Goal: Task Accomplishment & Management: Complete application form

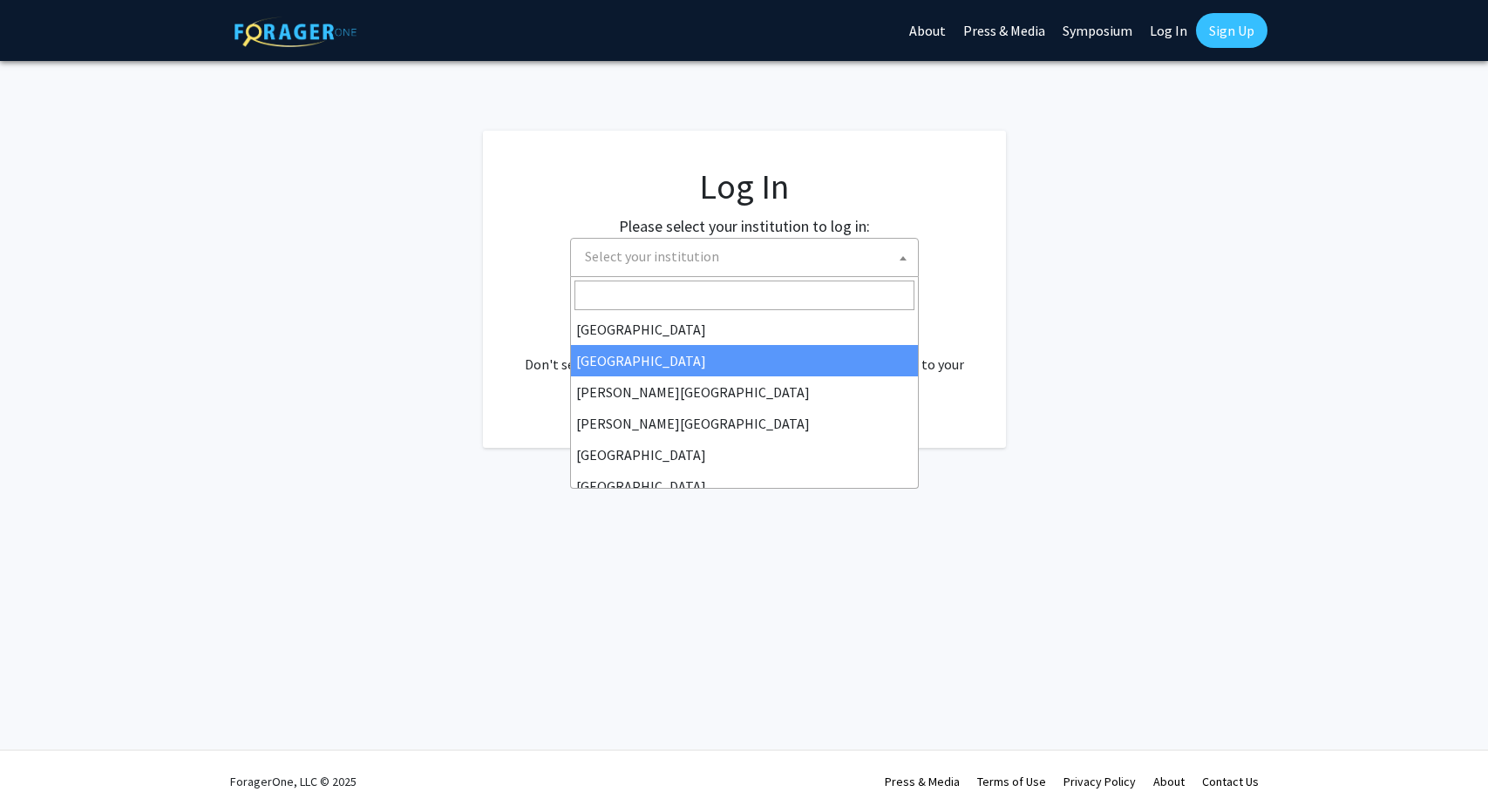
select select
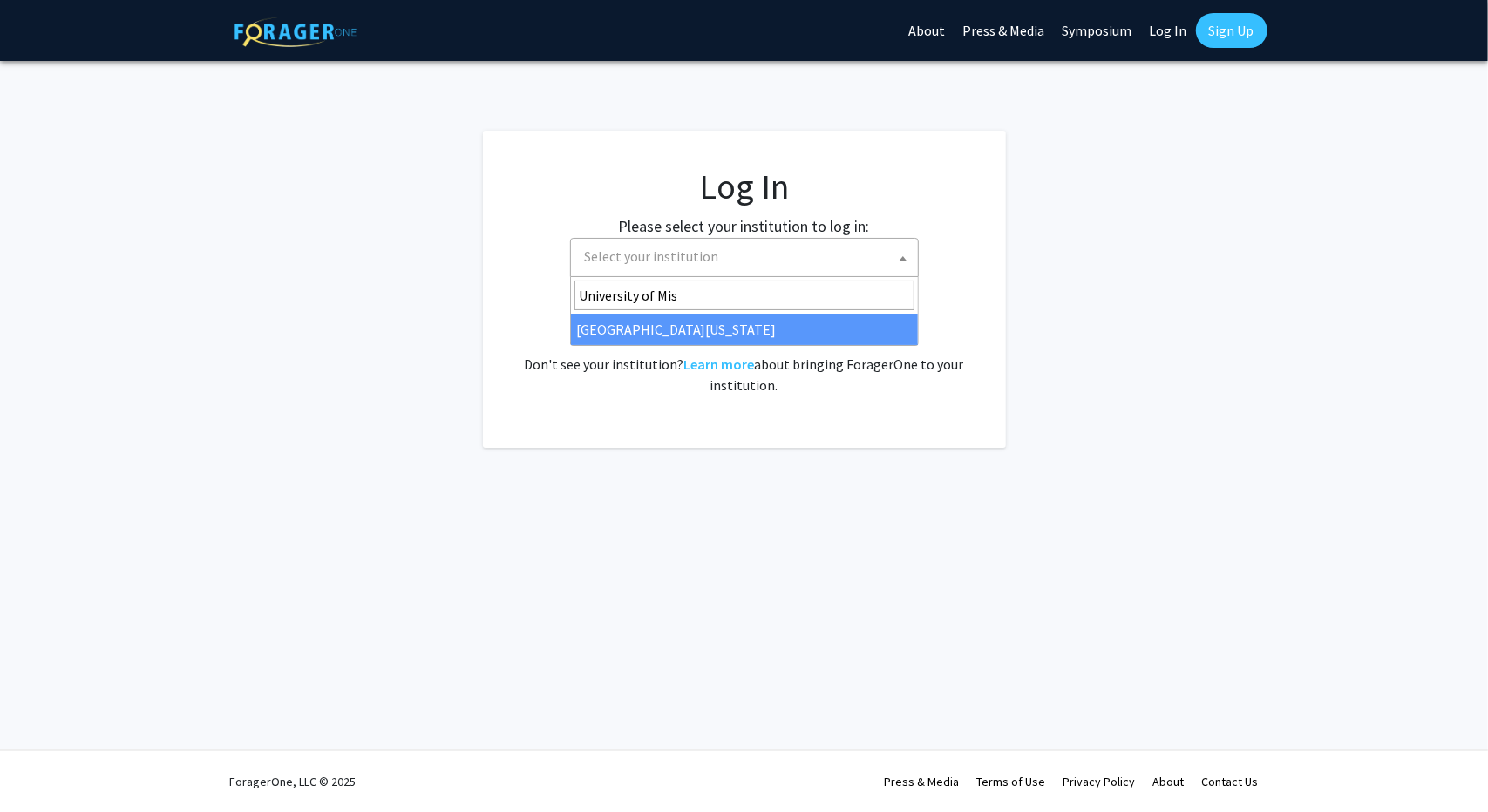
type input "[GEOGRAPHIC_DATA]"
click at [637, 345] on div "No account? Sign up here . Don't see your institution? Learn more about bringin…" at bounding box center [745, 354] width 454 height 84
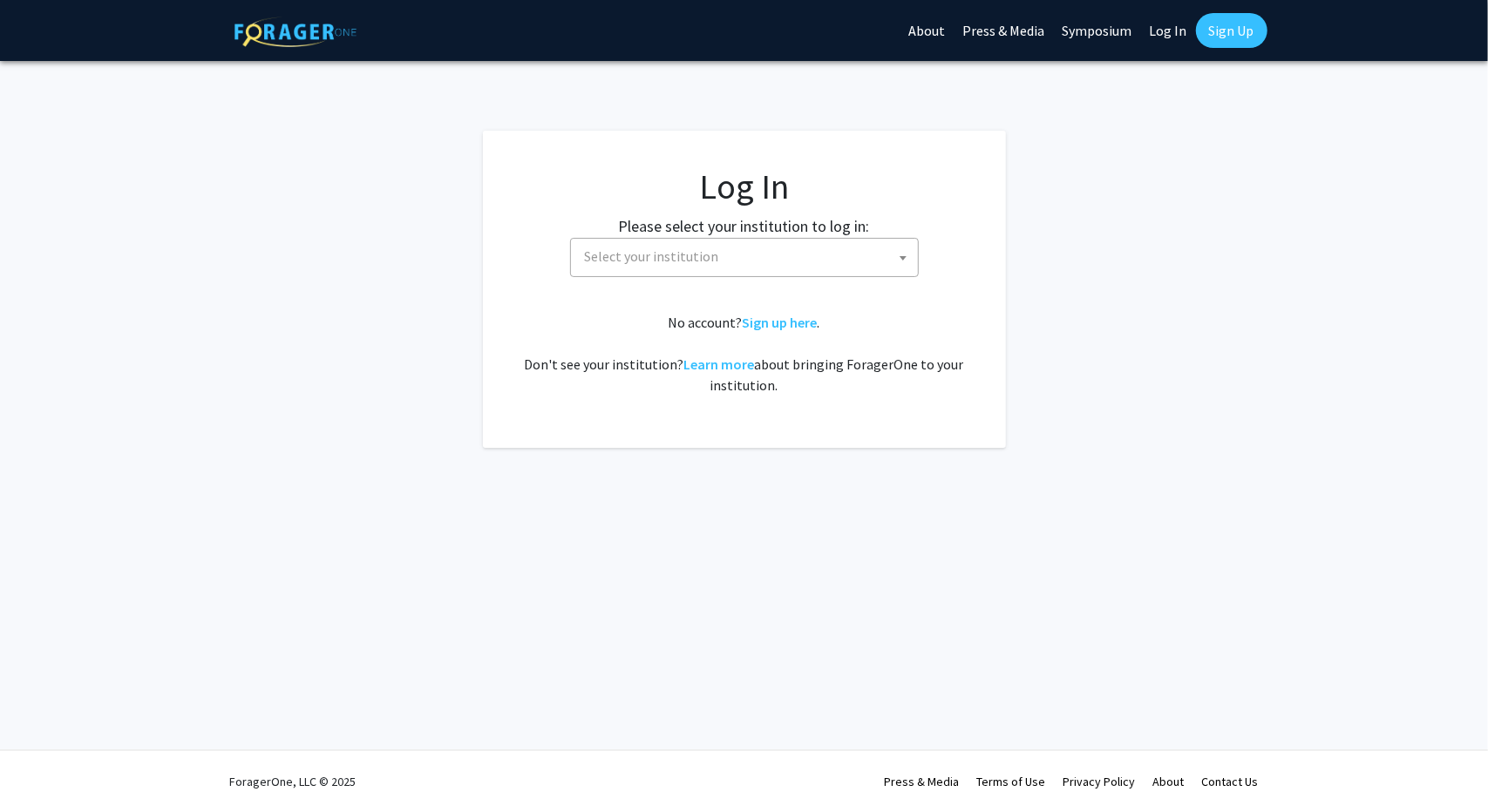
click at [651, 274] on span "Select your institution" at bounding box center [748, 256] width 340 height 36
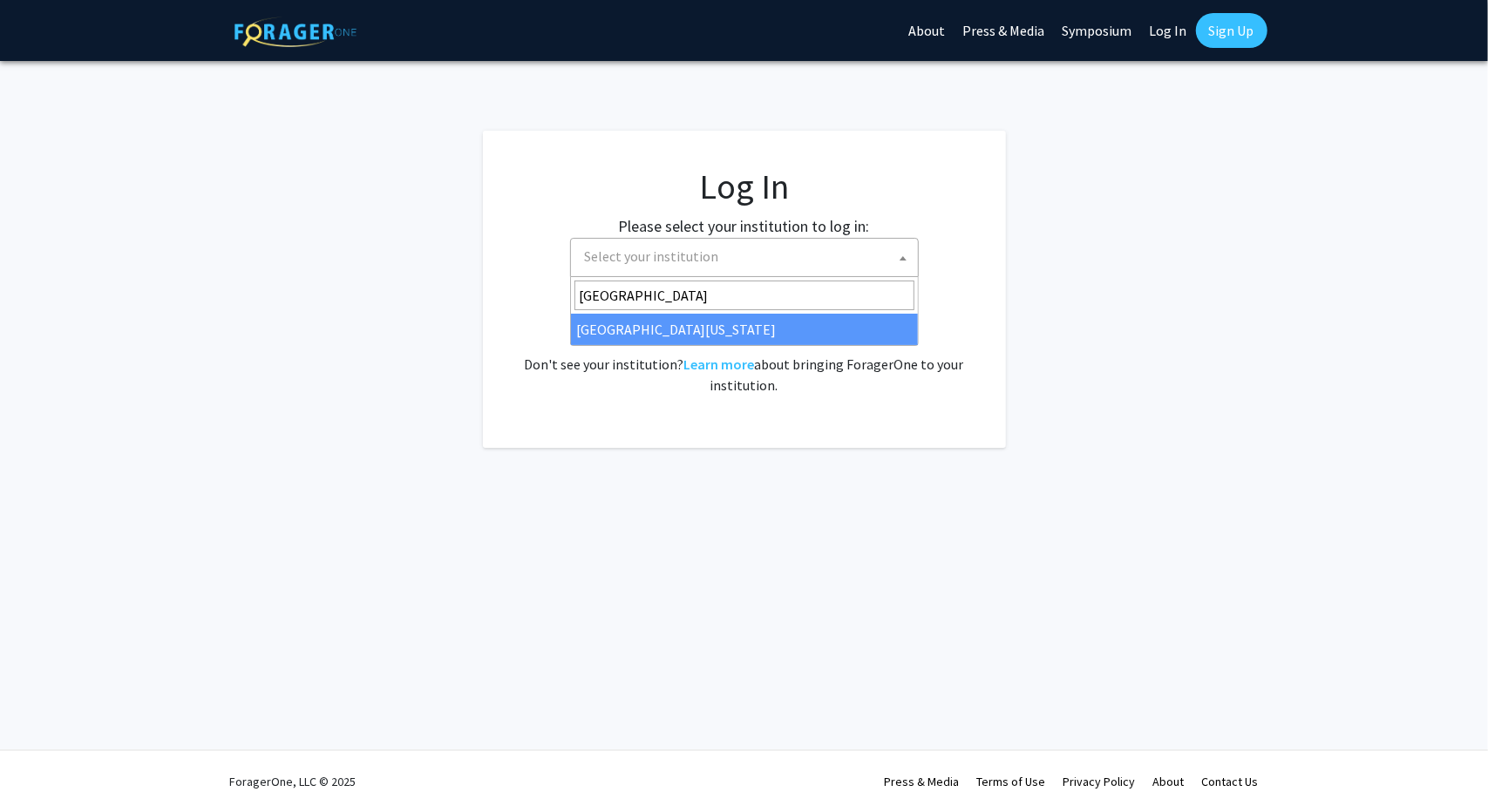
type input "[GEOGRAPHIC_DATA]"
select select "33"
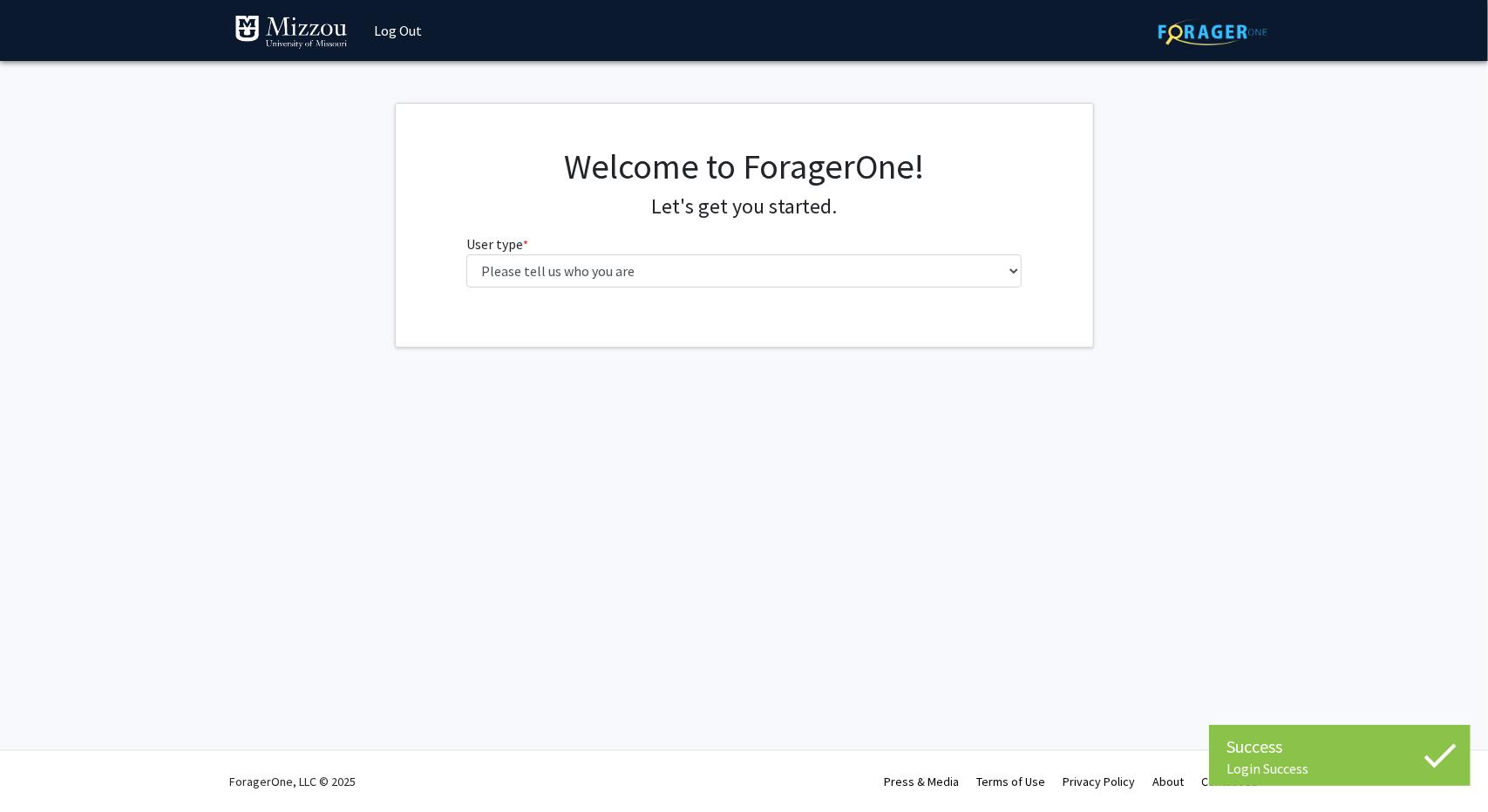
click at [725, 293] on div "Welcome to ForagerOne! Let's get you started. User type * required Please tell …" at bounding box center [744, 224] width 582 height 156
click at [711, 284] on select "Please tell us who you are Undergraduate Student Master's Student Doctoral Cand…" at bounding box center [744, 271] width 555 height 33
select select "1: undergrad"
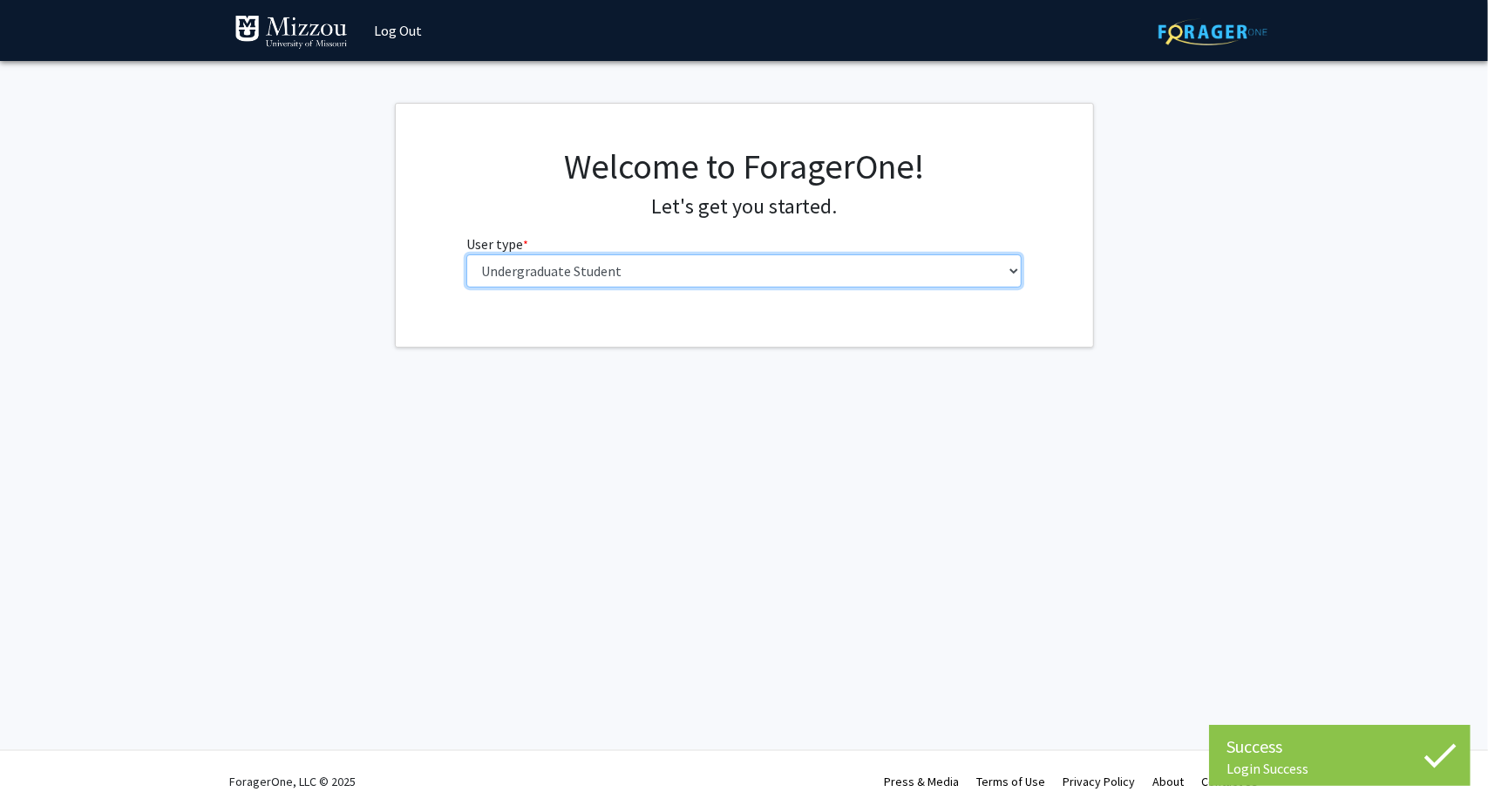
click at [466, 254] on select "Please tell us who you are Undergraduate Student Master's Student Doctoral Cand…" at bounding box center [744, 271] width 555 height 33
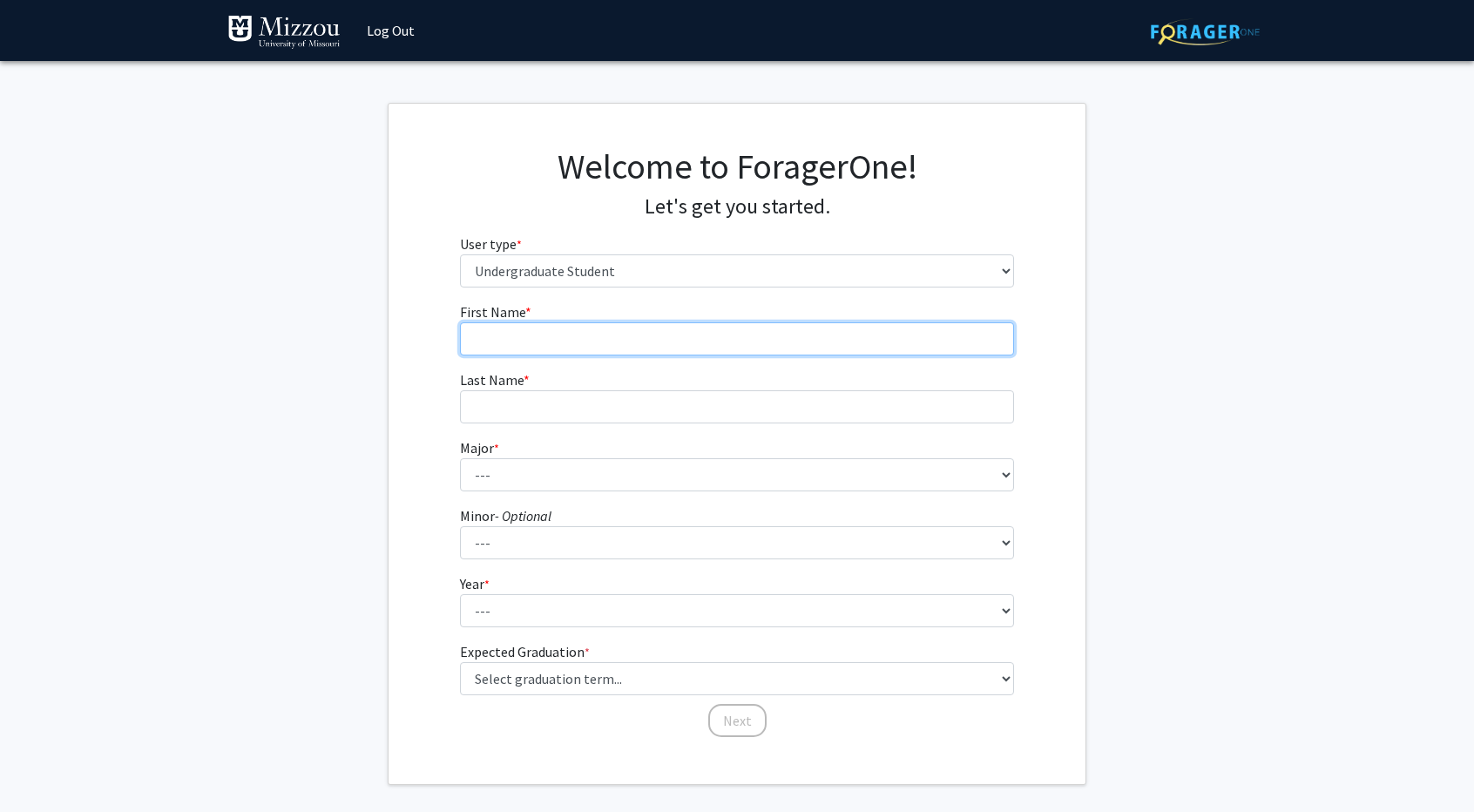
click at [601, 337] on input "First Name * required" at bounding box center [738, 339] width 555 height 33
type input "Lucas"
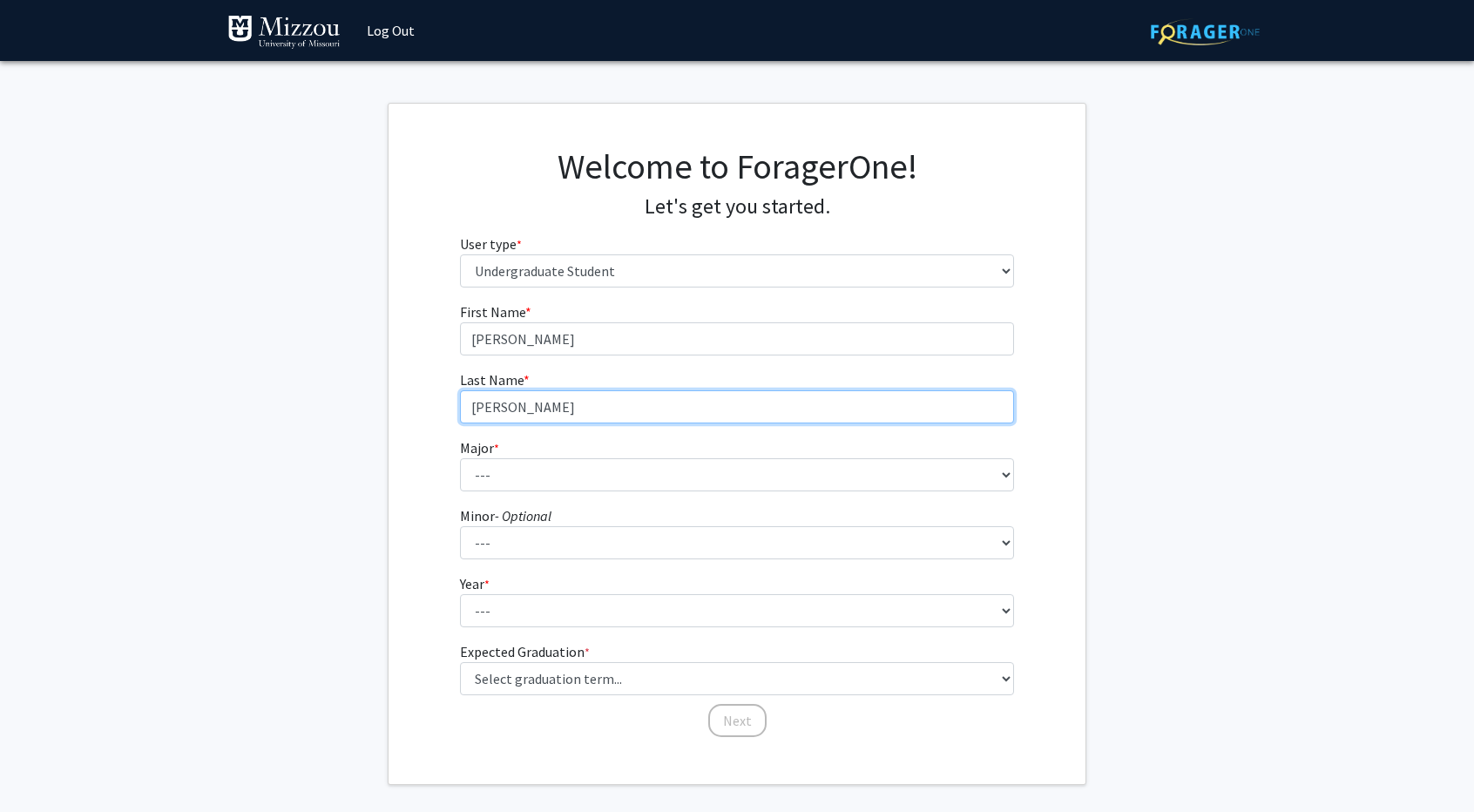
type input "George"
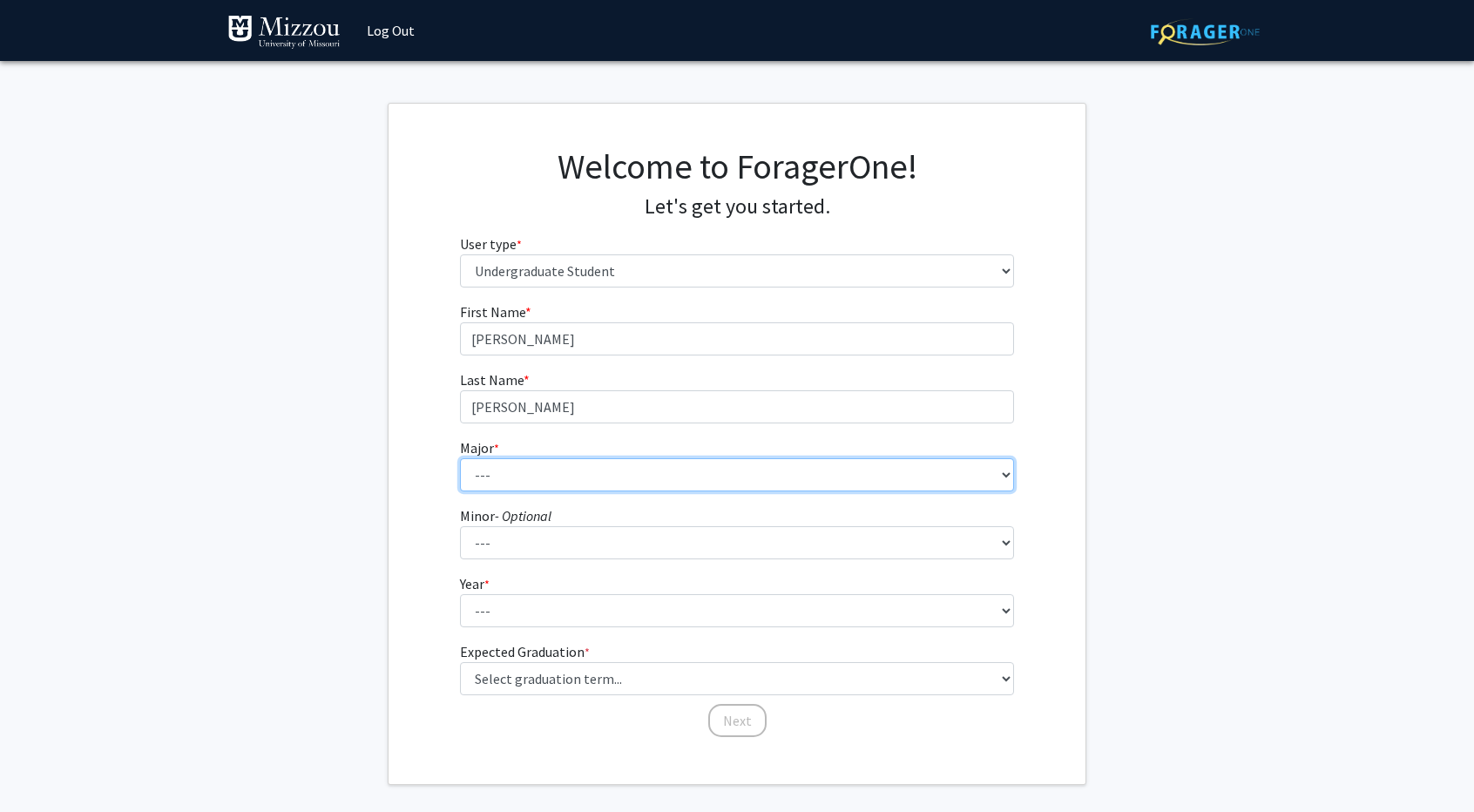
select select "105: 2598"
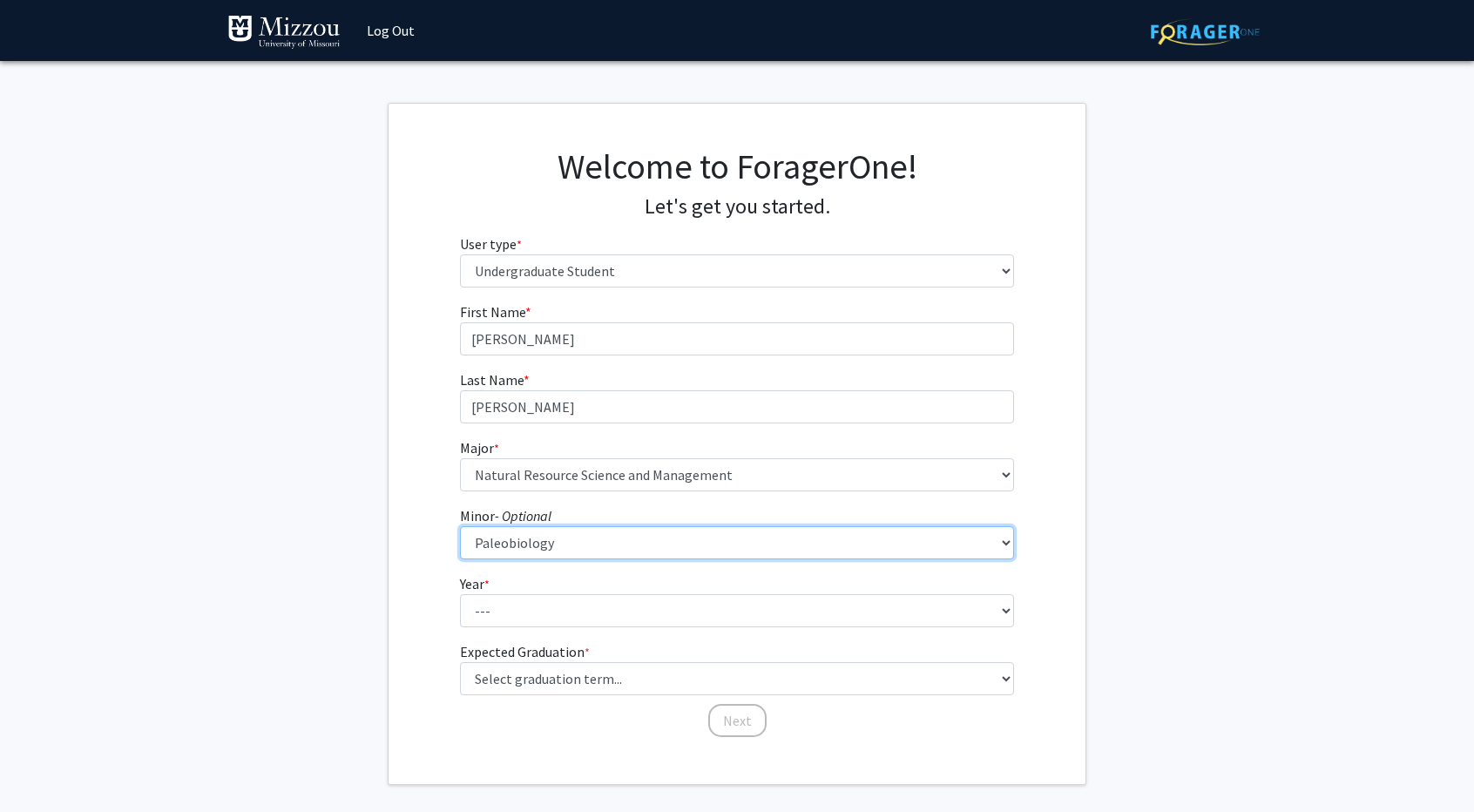
select select "81: 2037"
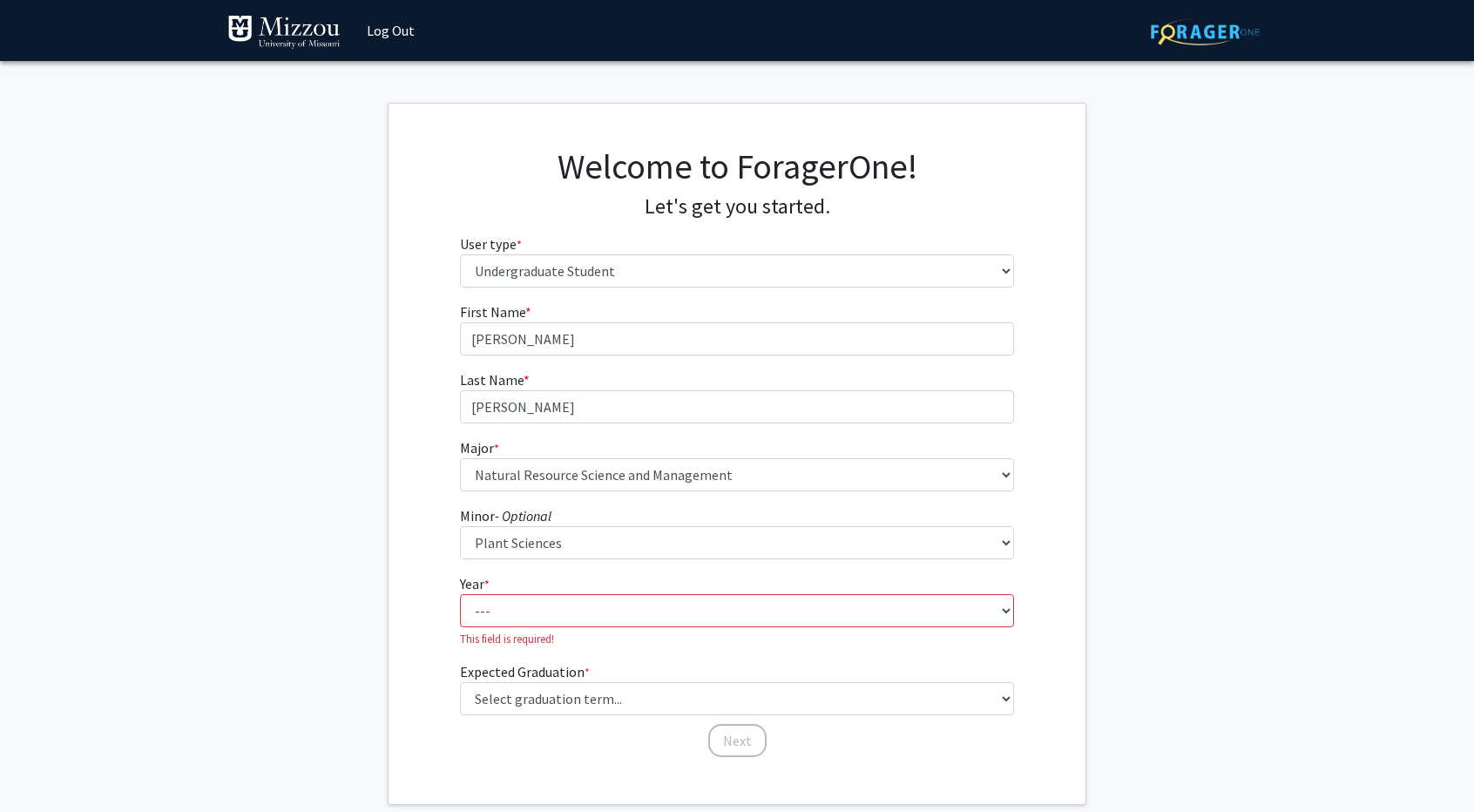
click at [483, 579] on label "Year * required" at bounding box center [475, 583] width 29 height 21
click at [483, 594] on select "--- First-year Sophomore Junior Senior Postbaccalaureate Certificate" at bounding box center [738, 611] width 555 height 33
click at [490, 585] on span "*" at bounding box center [487, 584] width 5 height 16
click at [492, 594] on select "--- First-year Sophomore Junior Senior Postbaccalaureate Certificate" at bounding box center [738, 611] width 555 height 33
click at [502, 600] on select "--- First-year Sophomore Junior Senior Postbaccalaureate Certificate" at bounding box center [738, 611] width 555 height 33
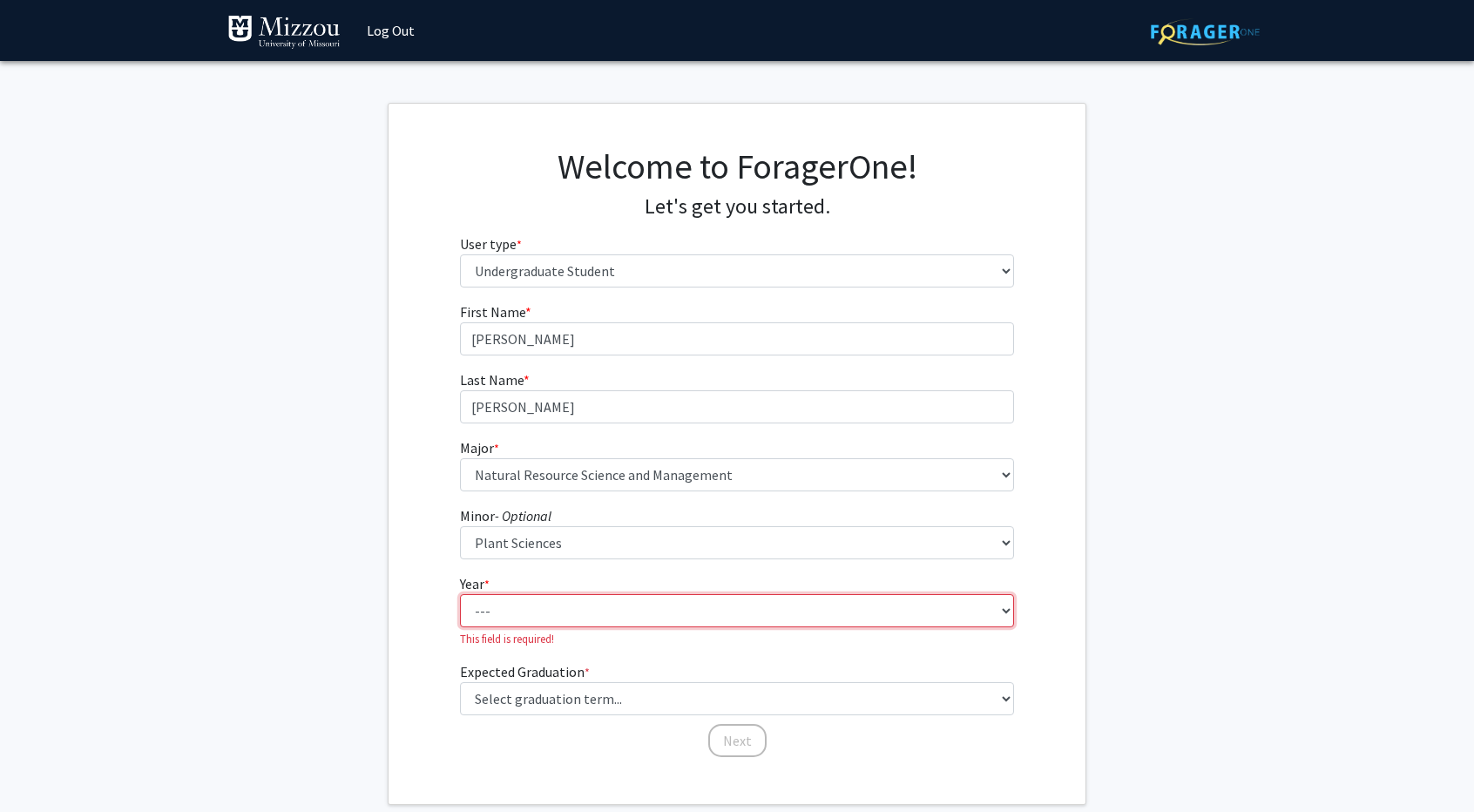
select select "4: senior"
click at [460, 594] on select "--- First-year Sophomore Junior Senior Postbaccalaureate Certificate" at bounding box center [738, 611] width 555 height 33
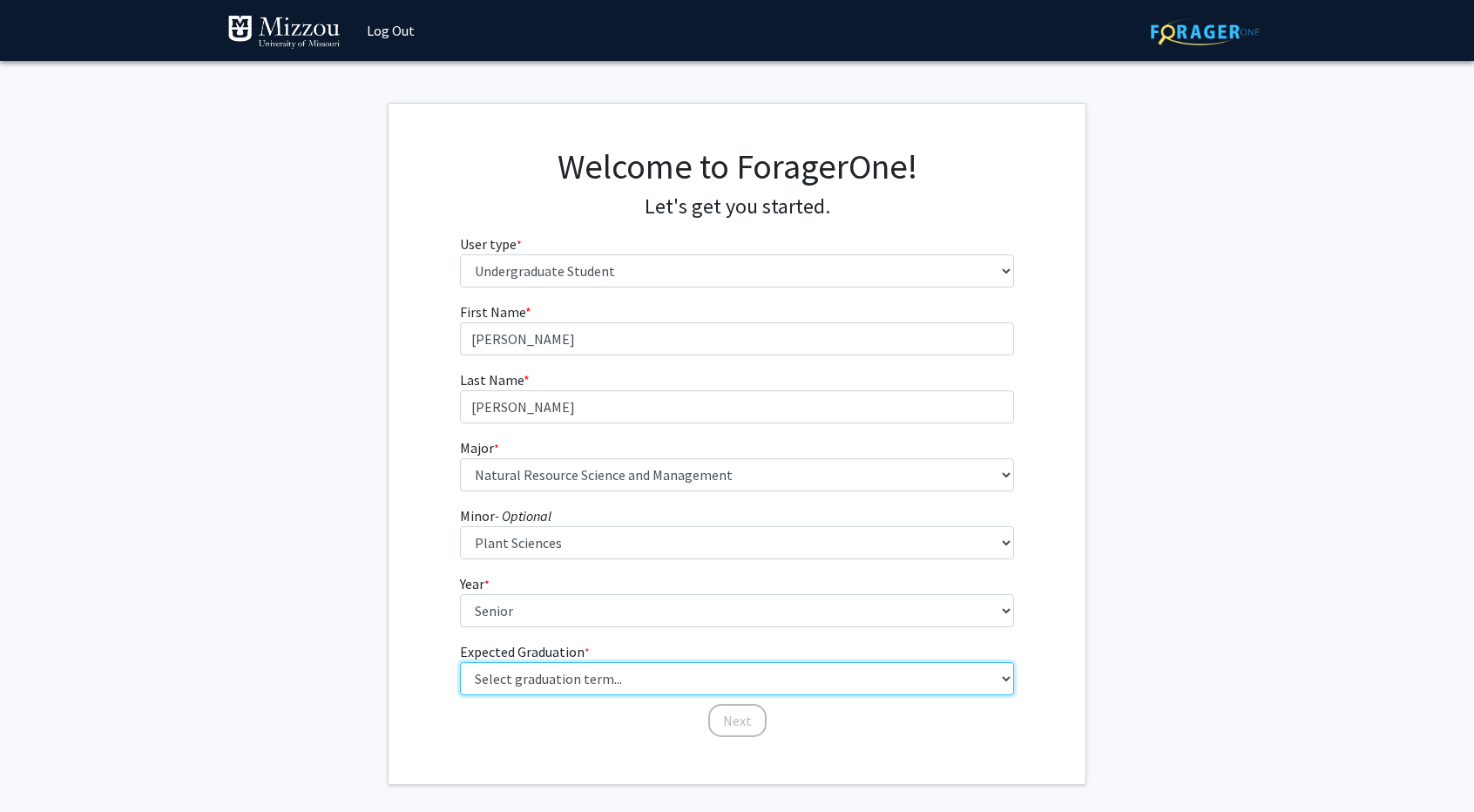
click at [606, 670] on select "Select graduation term... Spring 2025 Summer 2025 Fall 2025 Winter 2025 Spring …" at bounding box center [738, 678] width 555 height 33
select select "5: spring_2026"
click at [460, 662] on select "Select graduation term... Spring 2025 Summer 2025 Fall 2025 Winter 2025 Spring …" at bounding box center [738, 678] width 555 height 33
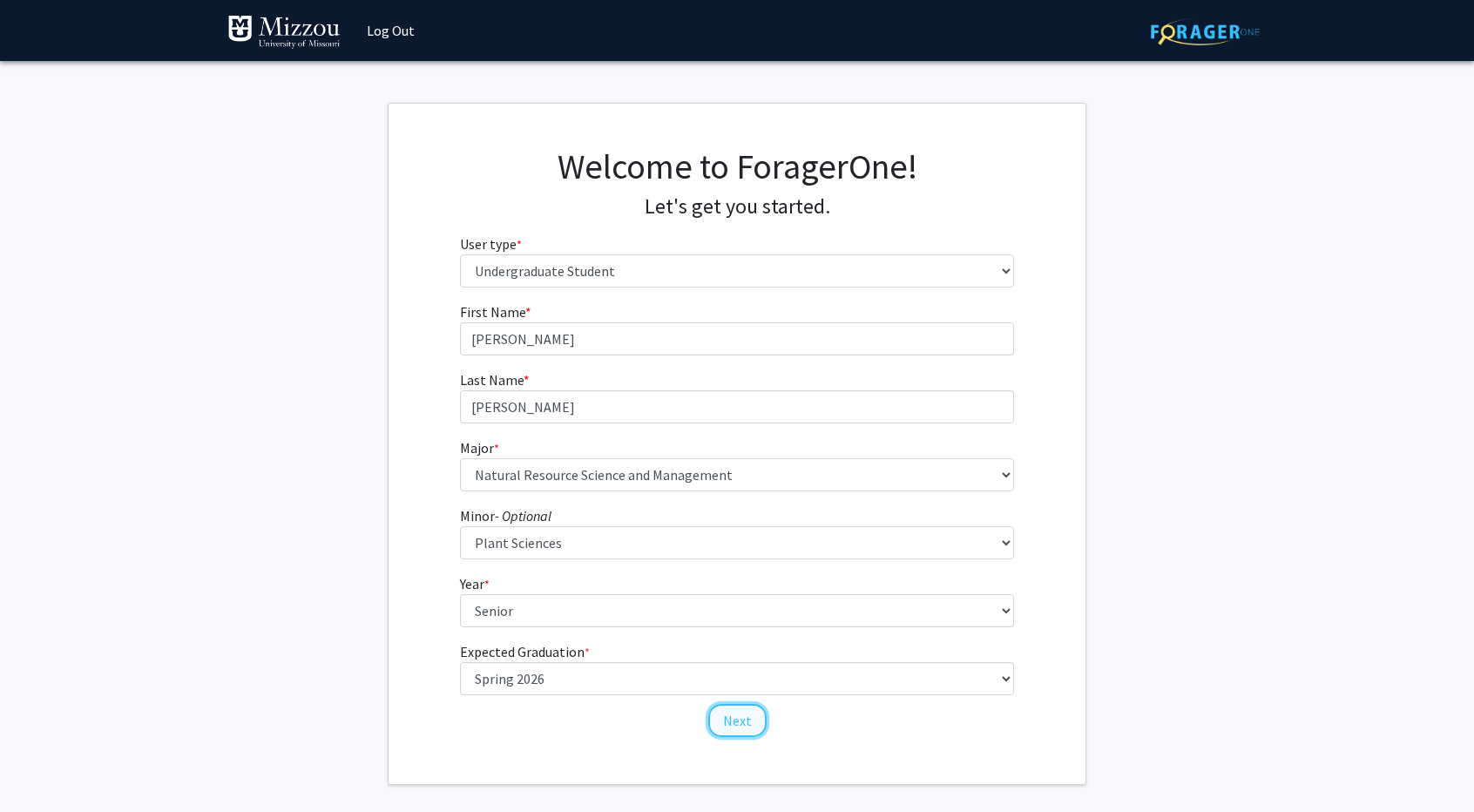
click at [734, 712] on button "Next" at bounding box center [738, 720] width 59 height 33
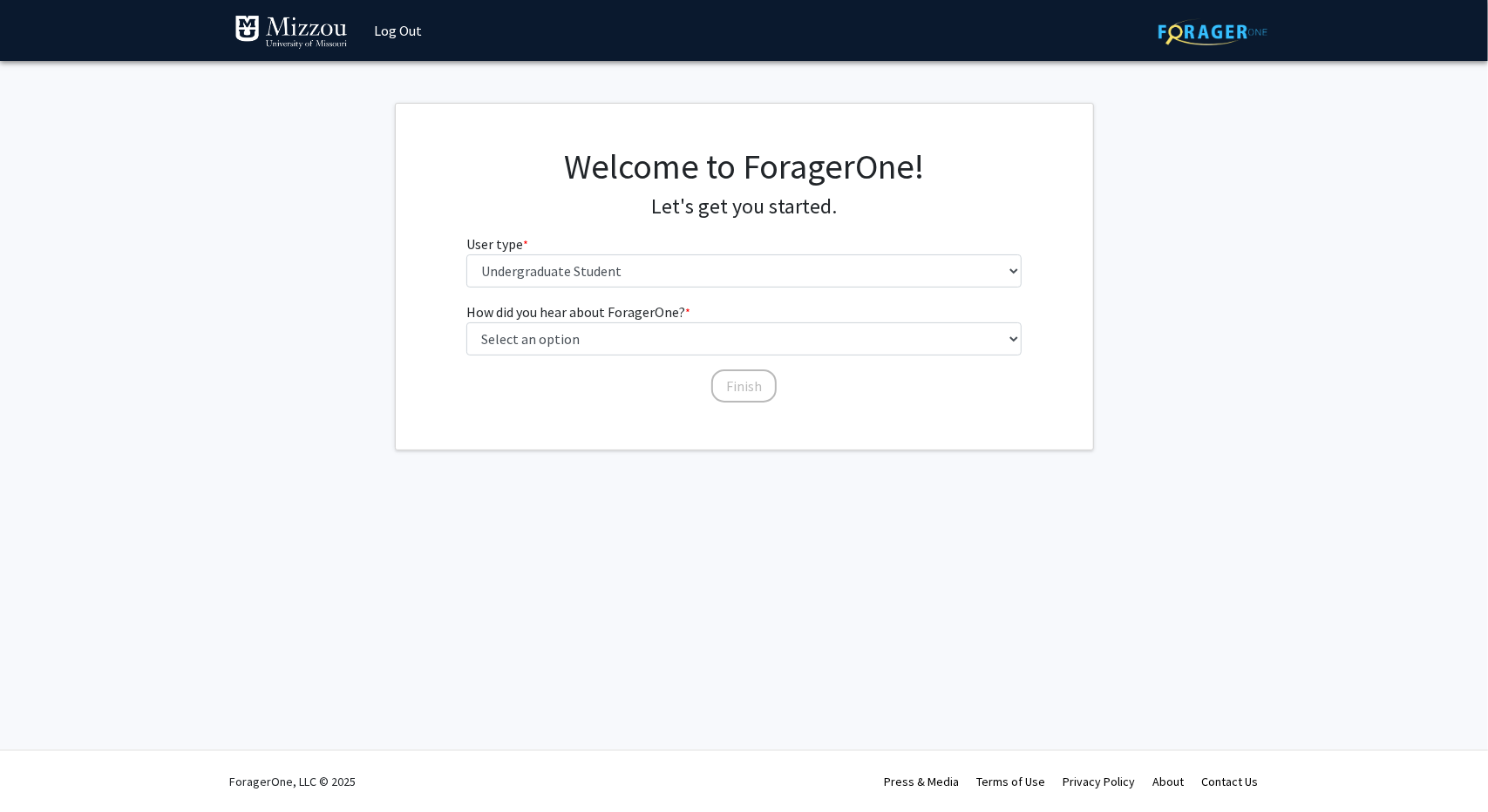
click at [678, 292] on div "Welcome to ForagerOne! Let's get you started. User type * required Please tell …" at bounding box center [744, 224] width 582 height 156
click at [658, 277] on select "Please tell us who you are Undergraduate Student Master's Student Doctoral Cand…" at bounding box center [744, 271] width 555 height 33
click at [466, 254] on select "Please tell us who you are Undergraduate Student Master's Student Doctoral Cand…" at bounding box center [744, 271] width 555 height 33
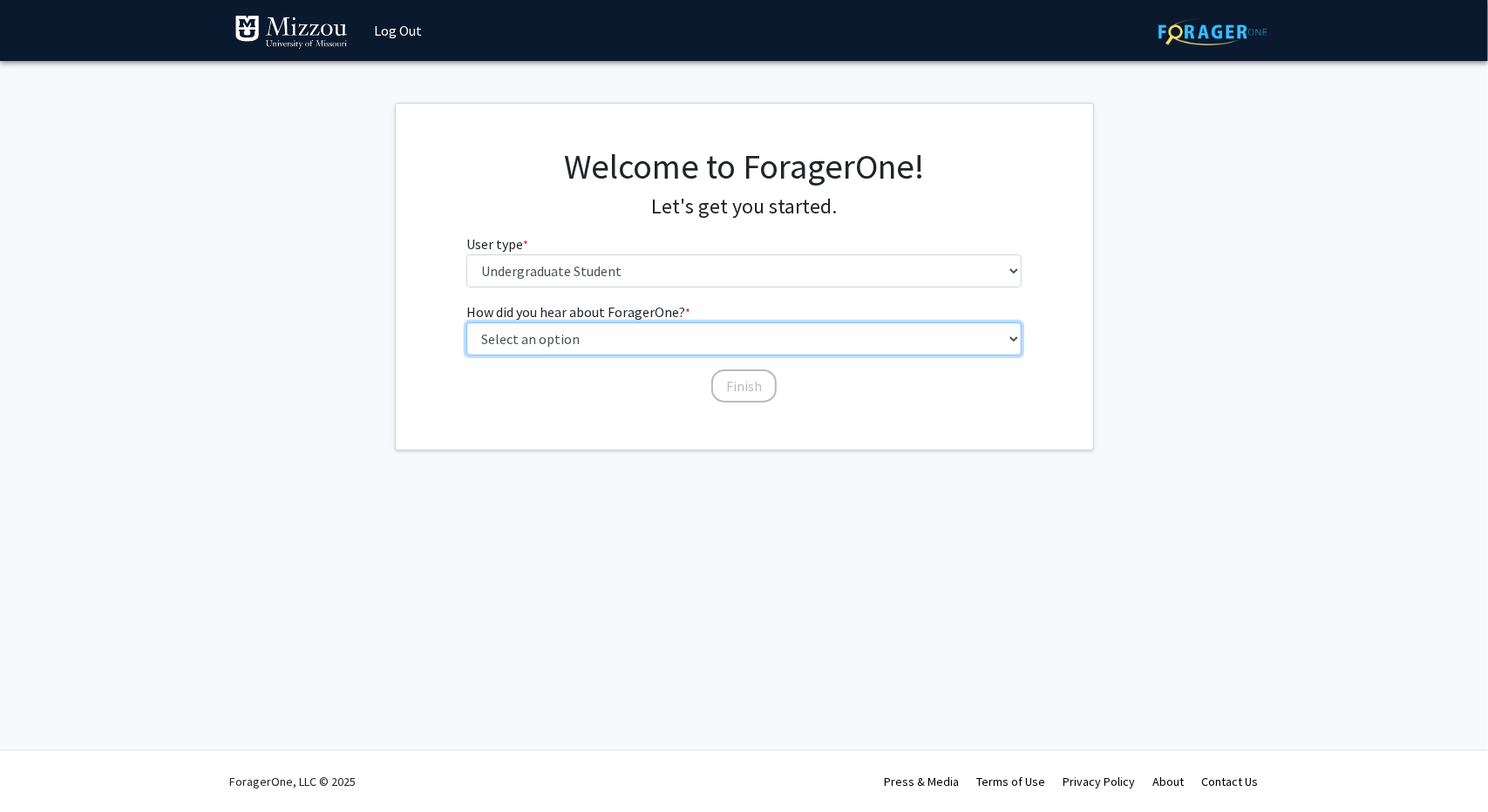
click at [593, 339] on select "Select an option Peer/student recommendation Faculty/staff recommendation Unive…" at bounding box center [744, 339] width 555 height 33
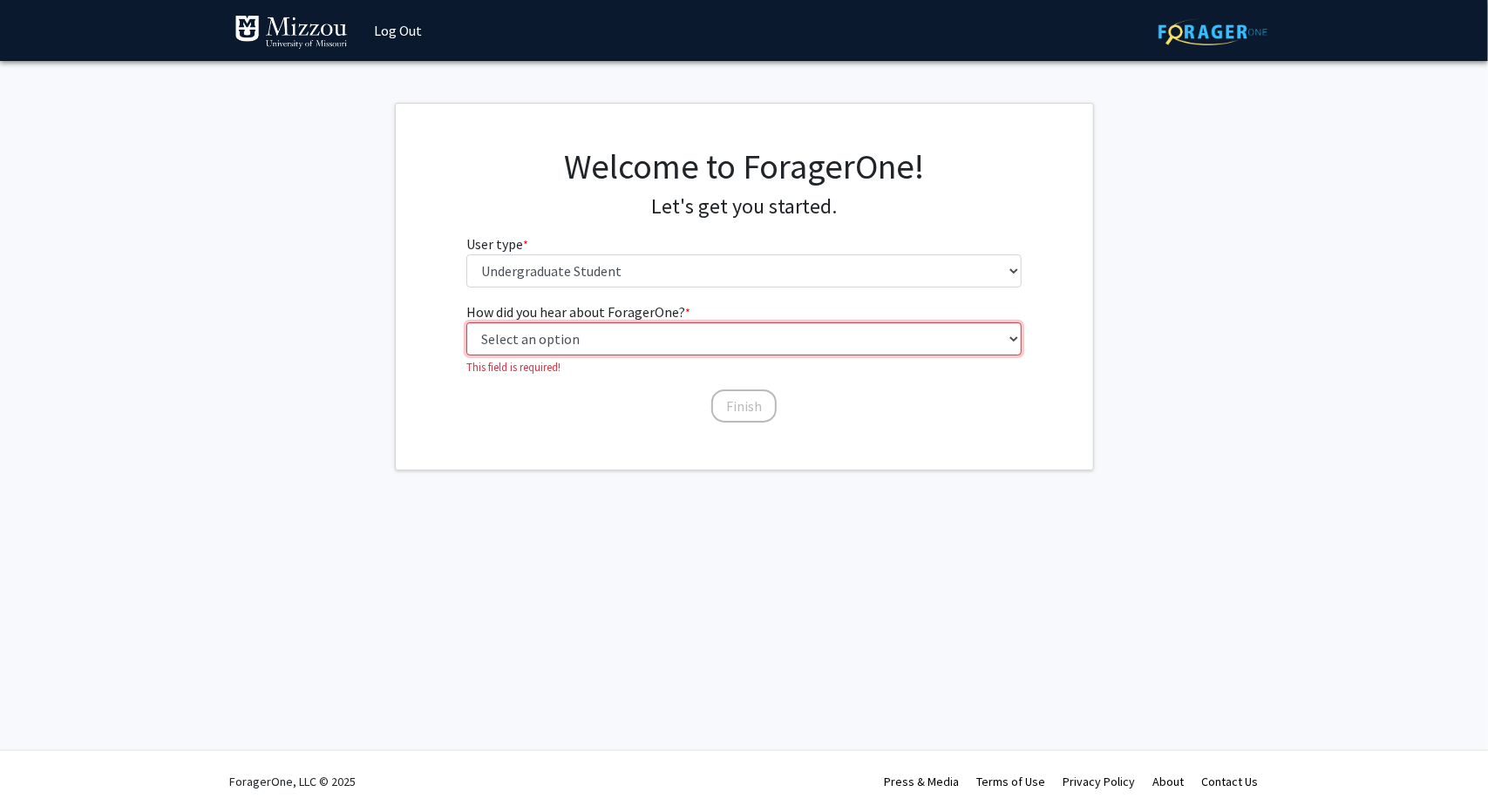
click at [575, 349] on select "Select an option Peer/student recommendation Faculty/staff recommendation Unive…" at bounding box center [744, 339] width 555 height 33
select select "4: university_email"
click at [466, 322] on select "Select an option Peer/student recommendation Faculty/staff recommendation Unive…" at bounding box center [744, 339] width 555 height 33
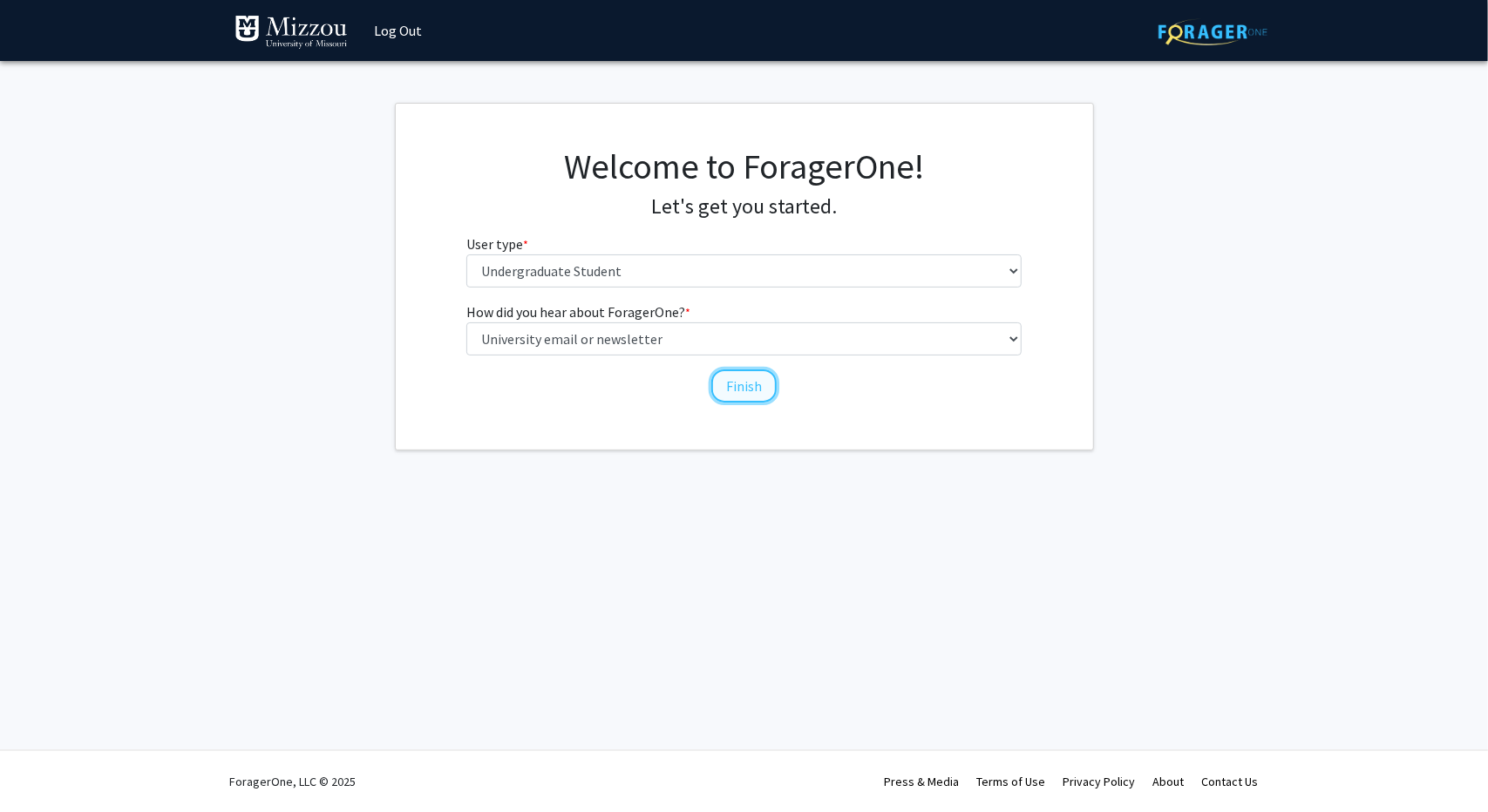
click at [757, 391] on button "Finish" at bounding box center [743, 386] width 66 height 33
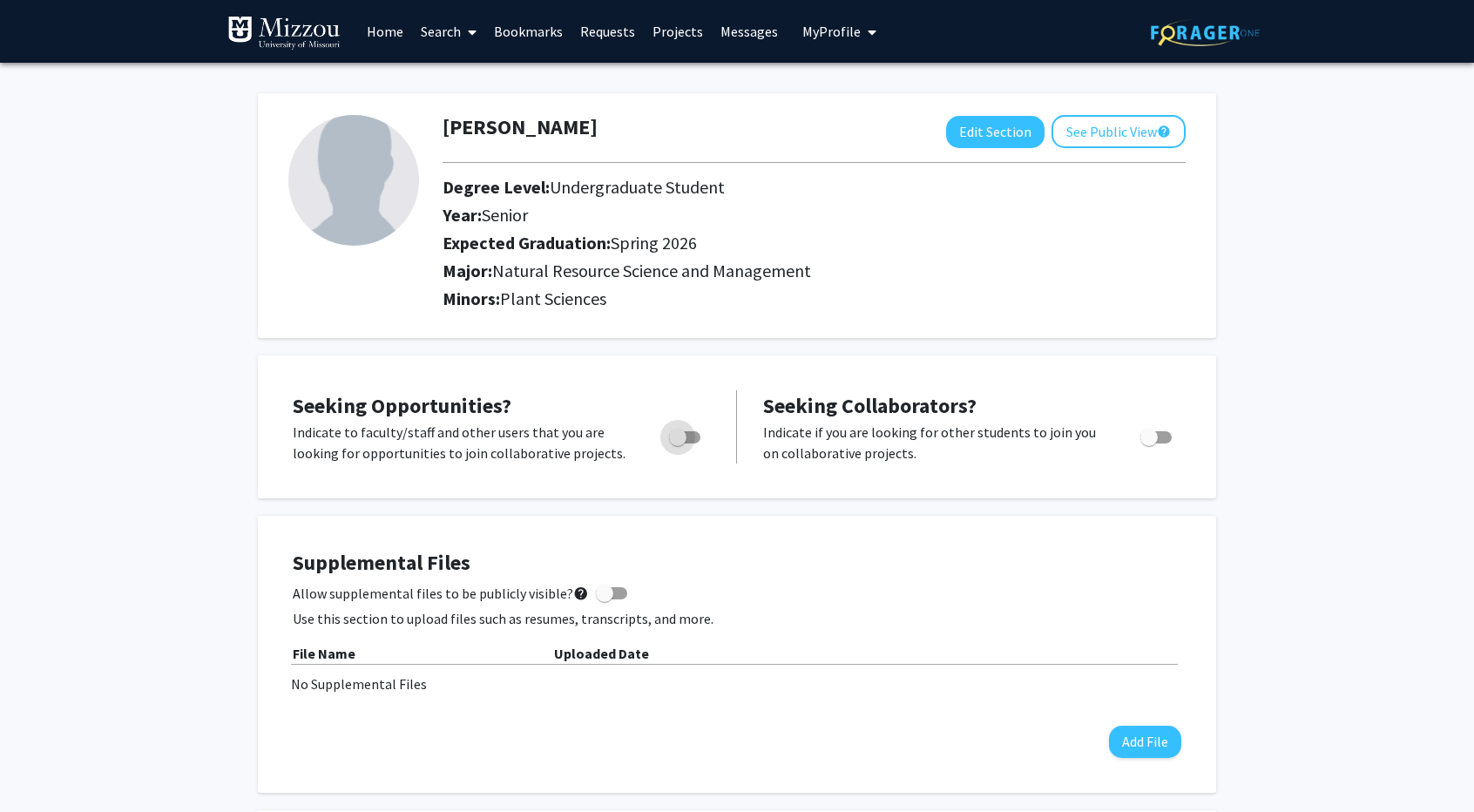
click at [694, 440] on span "Toggle" at bounding box center [685, 437] width 31 height 12
click at [678, 444] on input "Are you actively seeking opportunities?" at bounding box center [677, 444] width 1 height 1
checkbox input "true"
click at [324, 175] on img at bounding box center [354, 181] width 131 height 131
click at [978, 146] on button "Edit Section" at bounding box center [995, 132] width 99 height 32
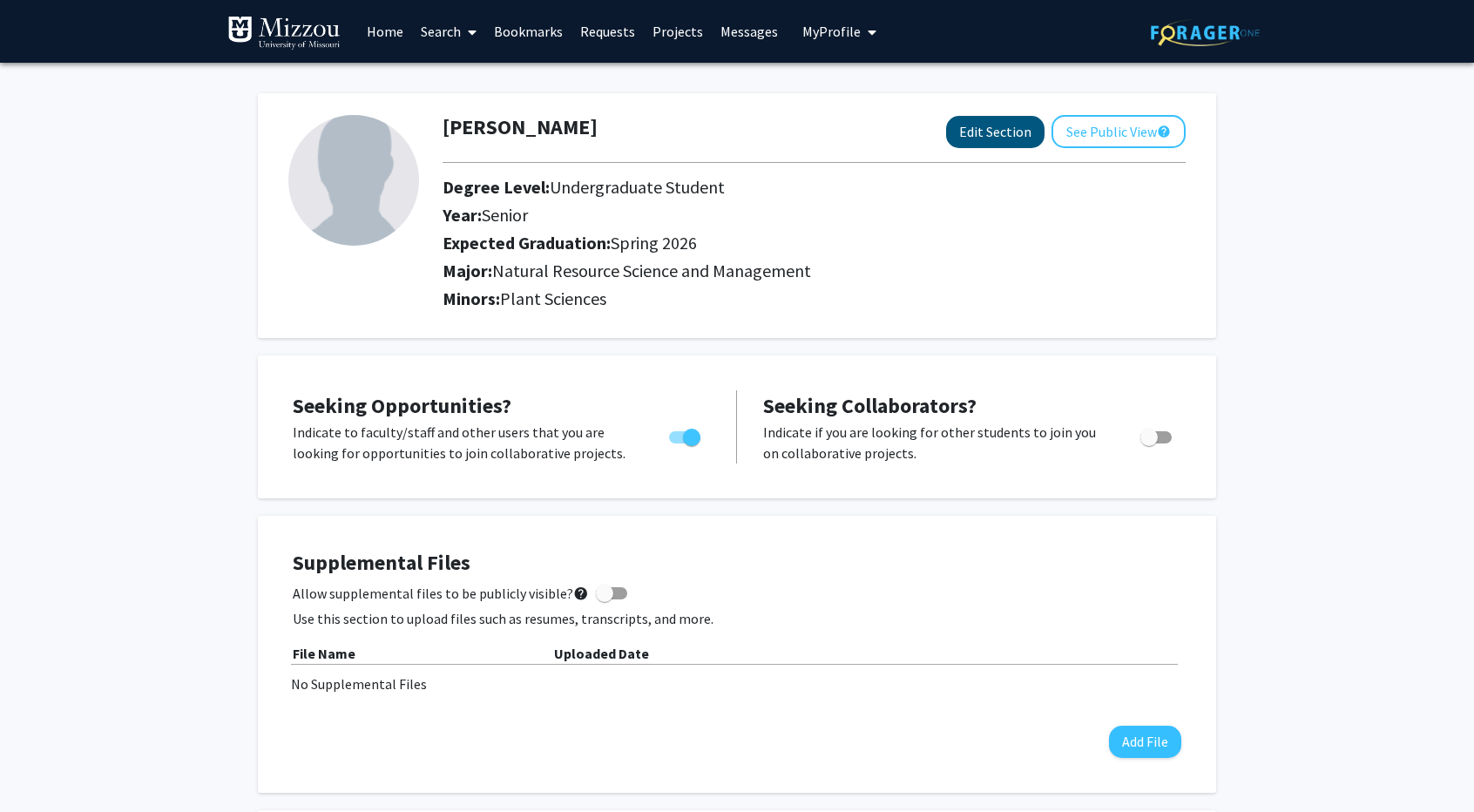
select select "senior"
select select "33: spring_2026"
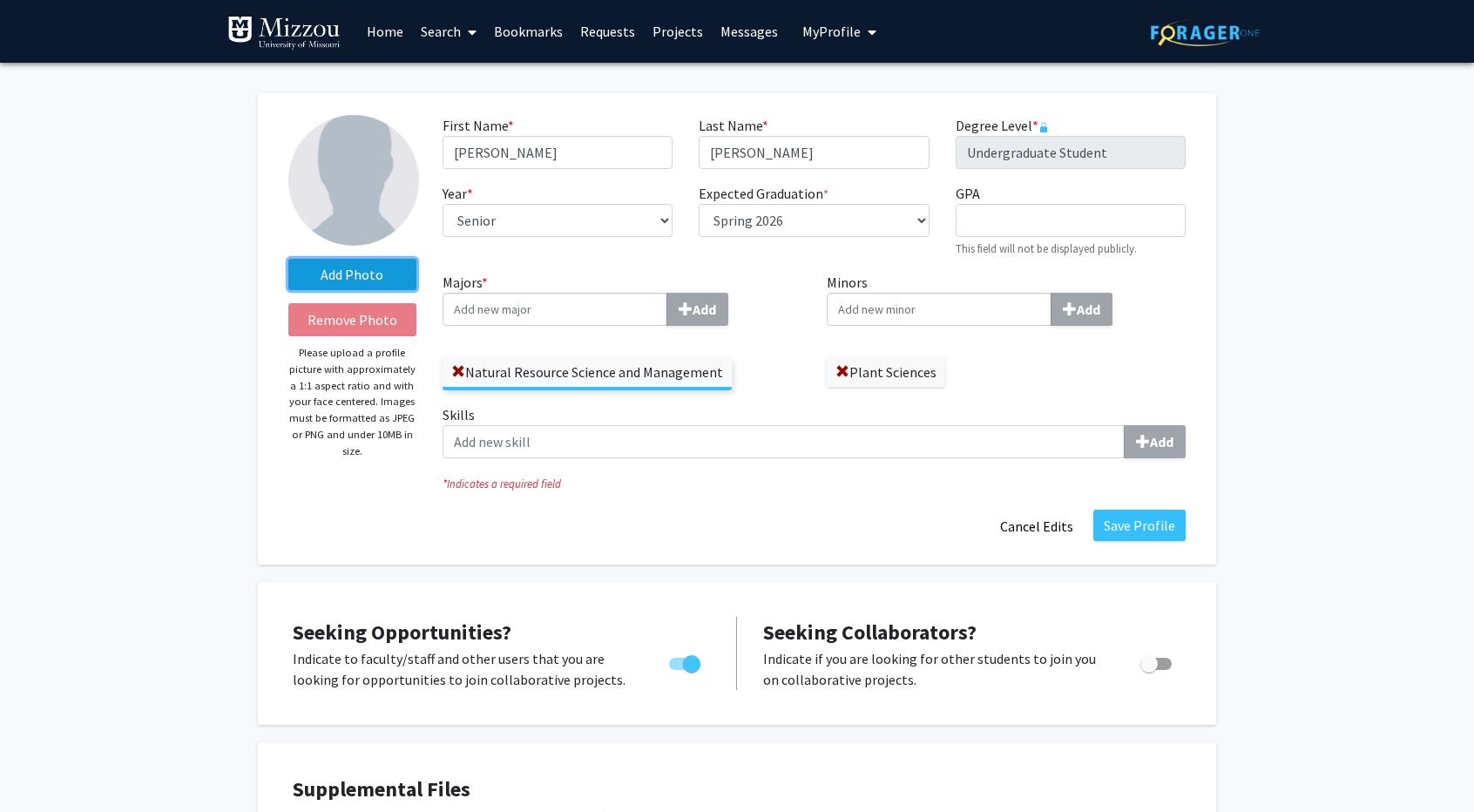
click at [382, 265] on label "Add Photo" at bounding box center [352, 275] width 128 height 31
click at [0, 0] on input "Add Photo" at bounding box center [0, 0] width 0 height 0
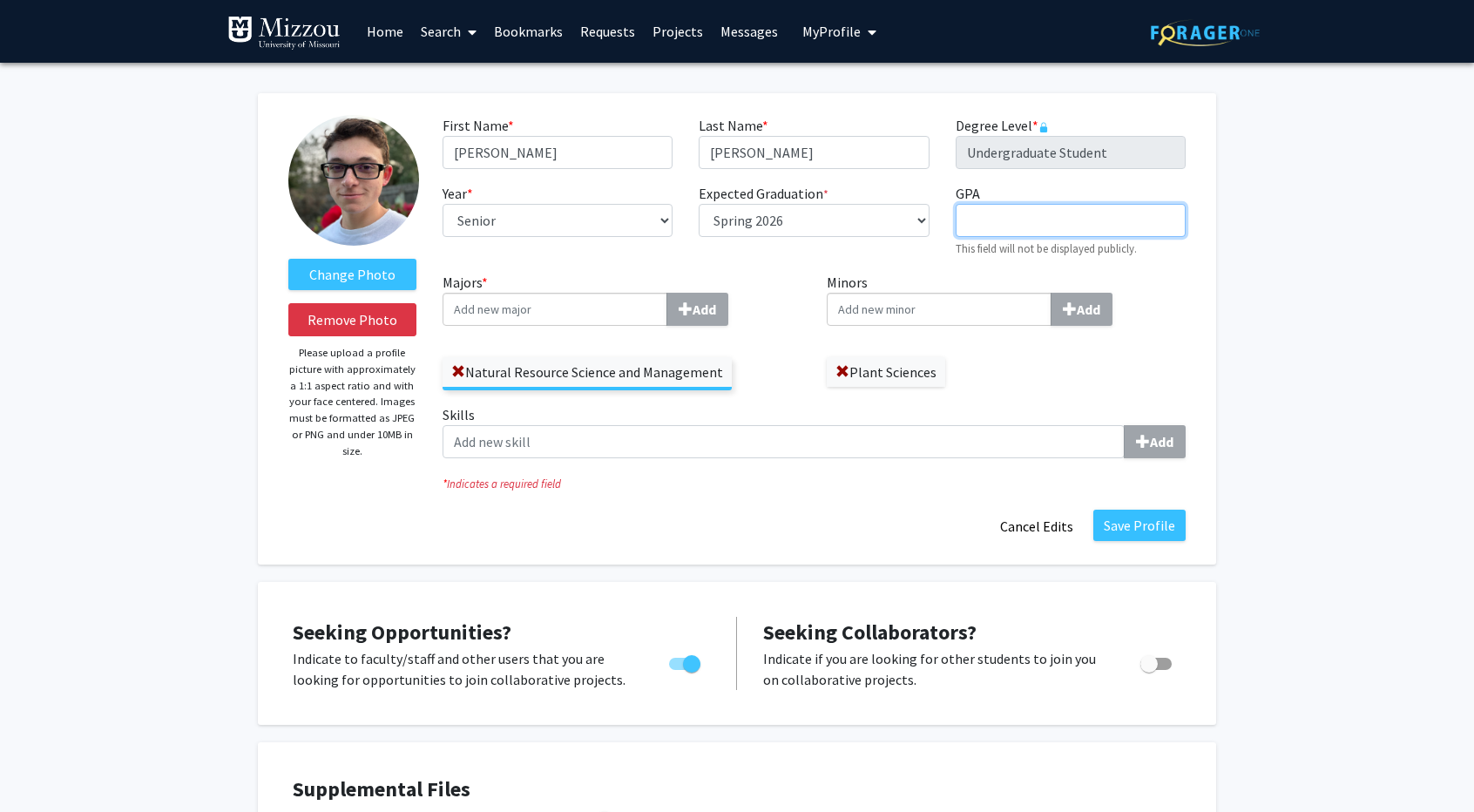
click at [1014, 230] on input "GPA required" at bounding box center [1070, 221] width 230 height 33
click at [390, 28] on link "Home" at bounding box center [384, 31] width 54 height 61
